Goal: Task Accomplishment & Management: Manage account settings

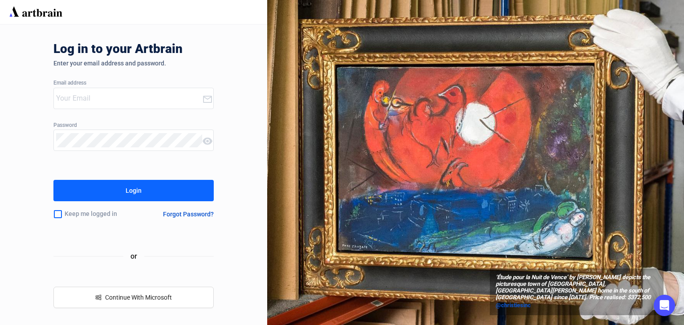
type input "[PERSON_NAME][EMAIL_ADDRESS][DOMAIN_NAME]"
click at [180, 189] on button "Login" at bounding box center [133, 190] width 160 height 21
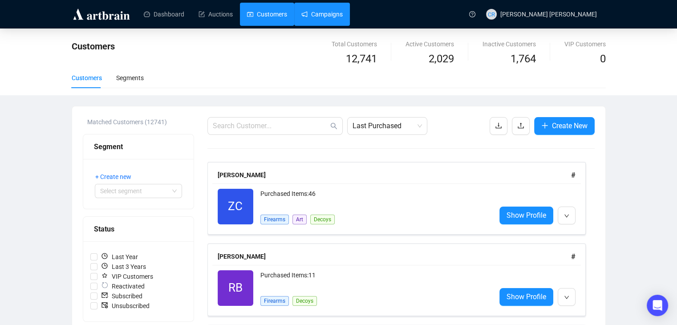
click at [318, 12] on link "Campaigns" at bounding box center [321, 14] width 41 height 23
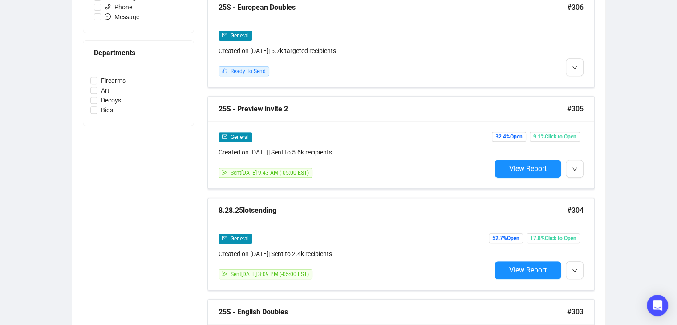
scroll to position [372, 0]
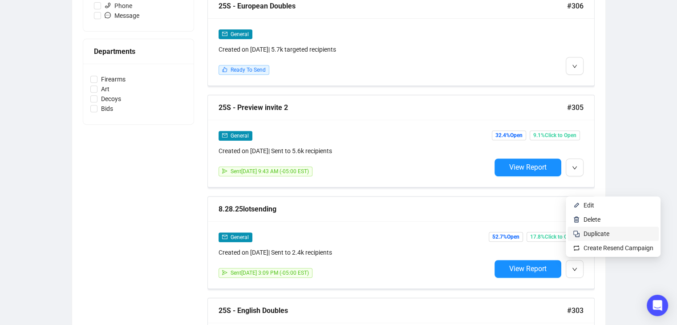
click at [584, 230] on span "Duplicate" at bounding box center [597, 233] width 26 height 7
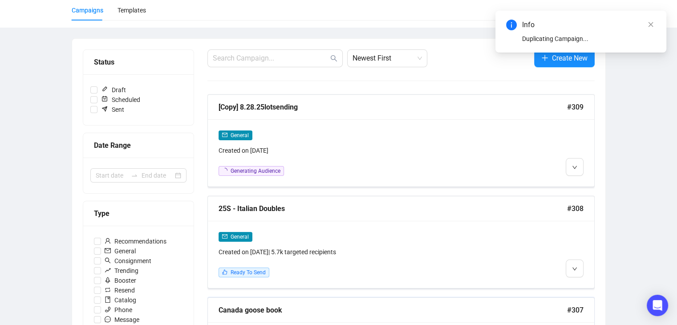
scroll to position [0, 0]
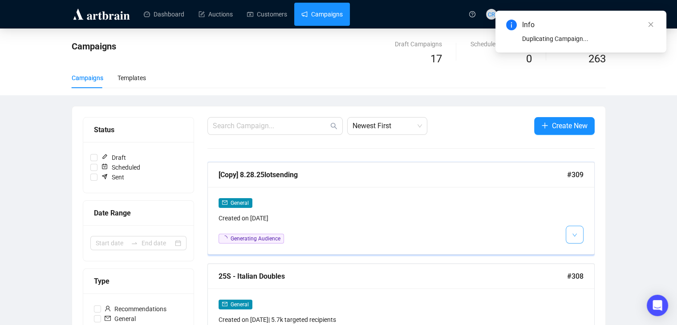
click at [574, 235] on icon "down" at bounding box center [574, 234] width 5 height 5
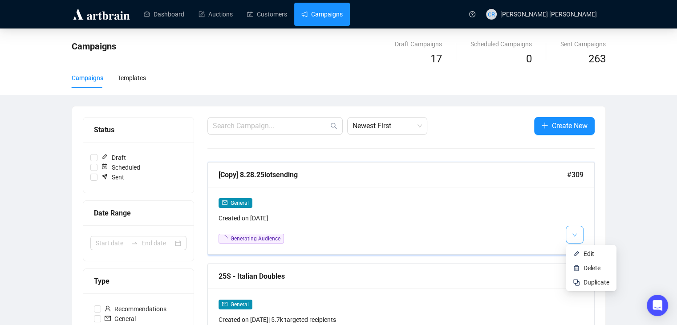
click at [580, 233] on button "button" at bounding box center [575, 235] width 18 height 18
click at [576, 256] on img at bounding box center [576, 253] width 7 height 7
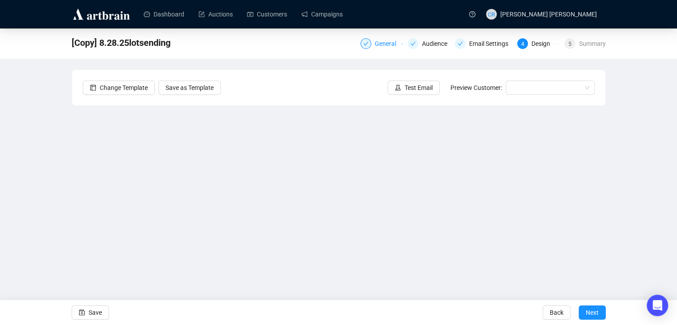
click at [379, 45] on div "General" at bounding box center [388, 43] width 27 height 11
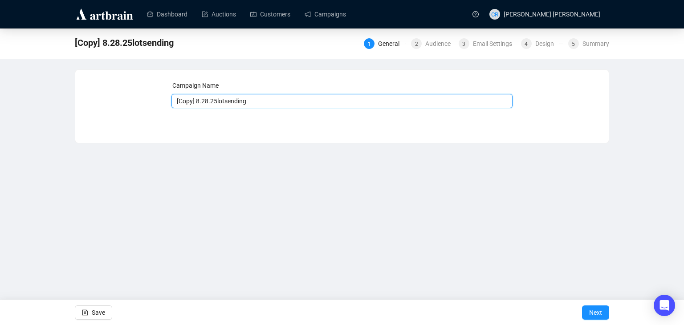
drag, startPoint x: 207, startPoint y: 105, endPoint x: 157, endPoint y: 122, distance: 53.2
click at [157, 122] on div "Campaign Name [Copy] 8.28.25lotsending Save Next" at bounding box center [341, 100] width 533 height 60
type input "9.11.25lotsending"
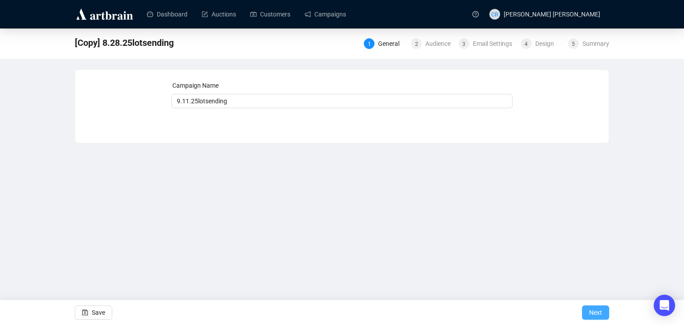
click at [600, 311] on span "Next" at bounding box center [595, 312] width 13 height 25
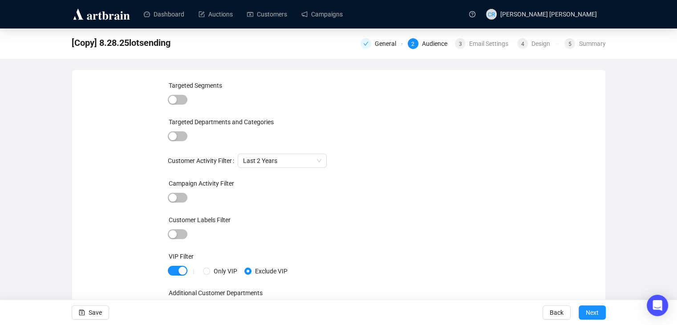
scroll to position [11, 0]
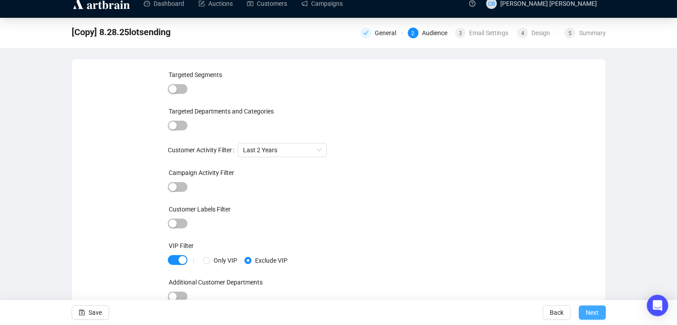
click at [582, 309] on button "Next" at bounding box center [592, 312] width 27 height 14
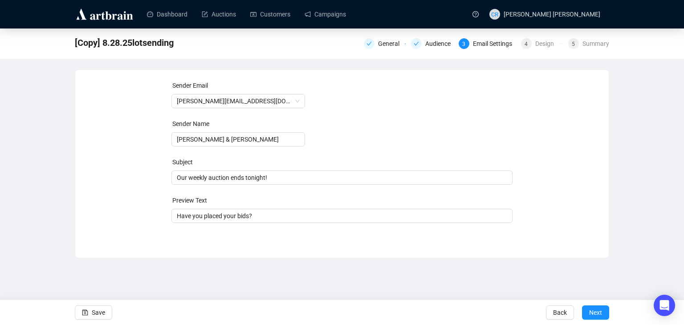
click at [579, 308] on div "Back Next" at bounding box center [577, 312] width 63 height 25
click at [586, 309] on button "Next" at bounding box center [595, 312] width 27 height 14
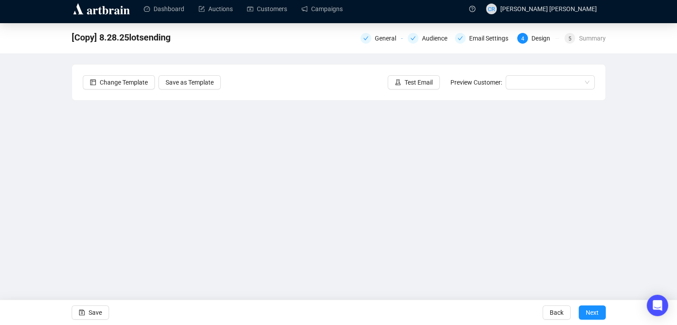
scroll to position [6, 0]
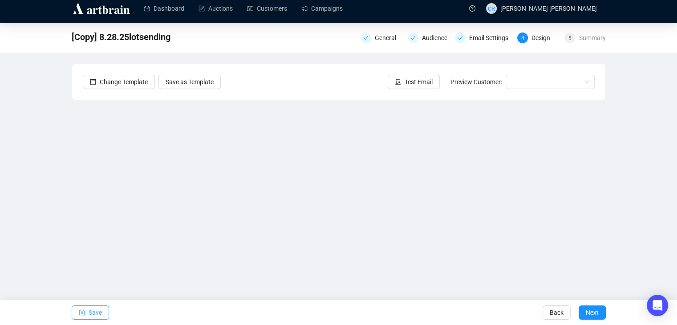
click at [95, 310] on span "Save" at bounding box center [95, 312] width 13 height 25
